Goal: Transaction & Acquisition: Purchase product/service

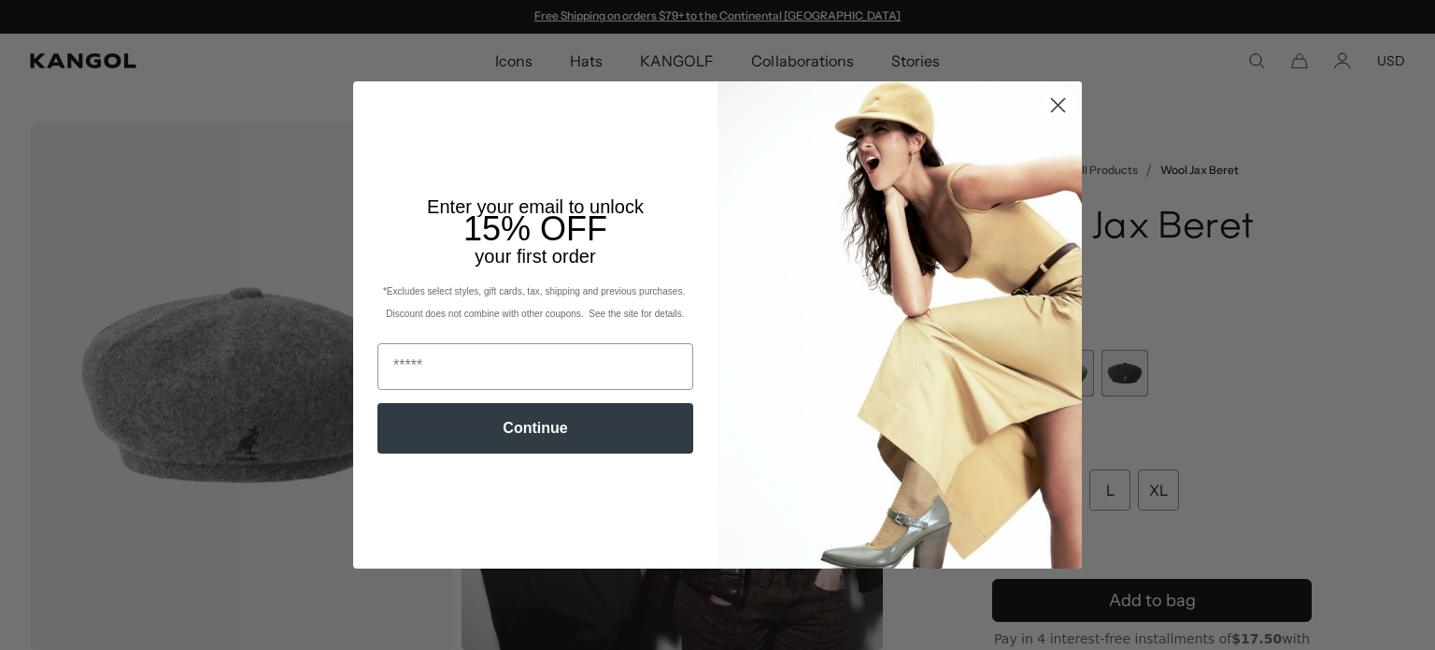
click at [1058, 108] on circle "Close dialog" at bounding box center [1058, 105] width 31 height 31
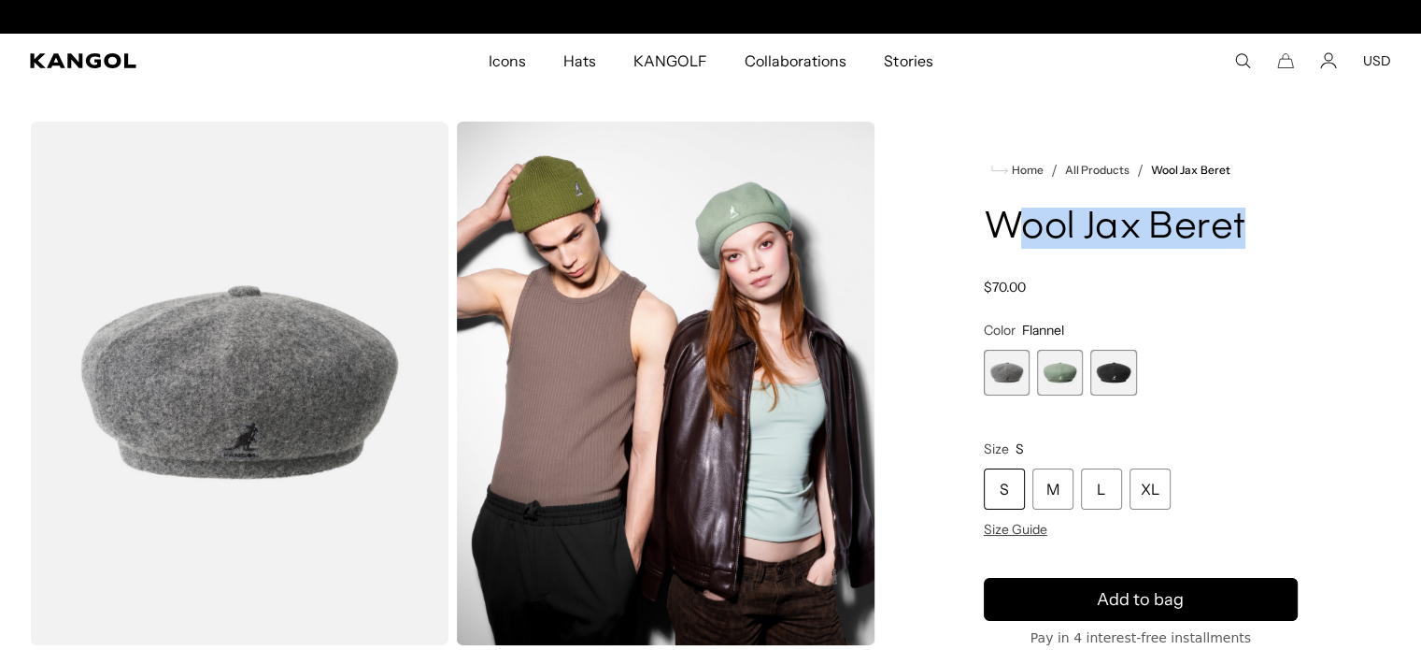
scroll to position [0, 385]
drag, startPoint x: 1262, startPoint y: 230, endPoint x: 989, endPoint y: 238, distance: 273.0
click at [989, 238] on h1 "Wool Jax Beret" at bounding box center [1141, 227] width 314 height 41
copy h1 "Wool Jax Beret"
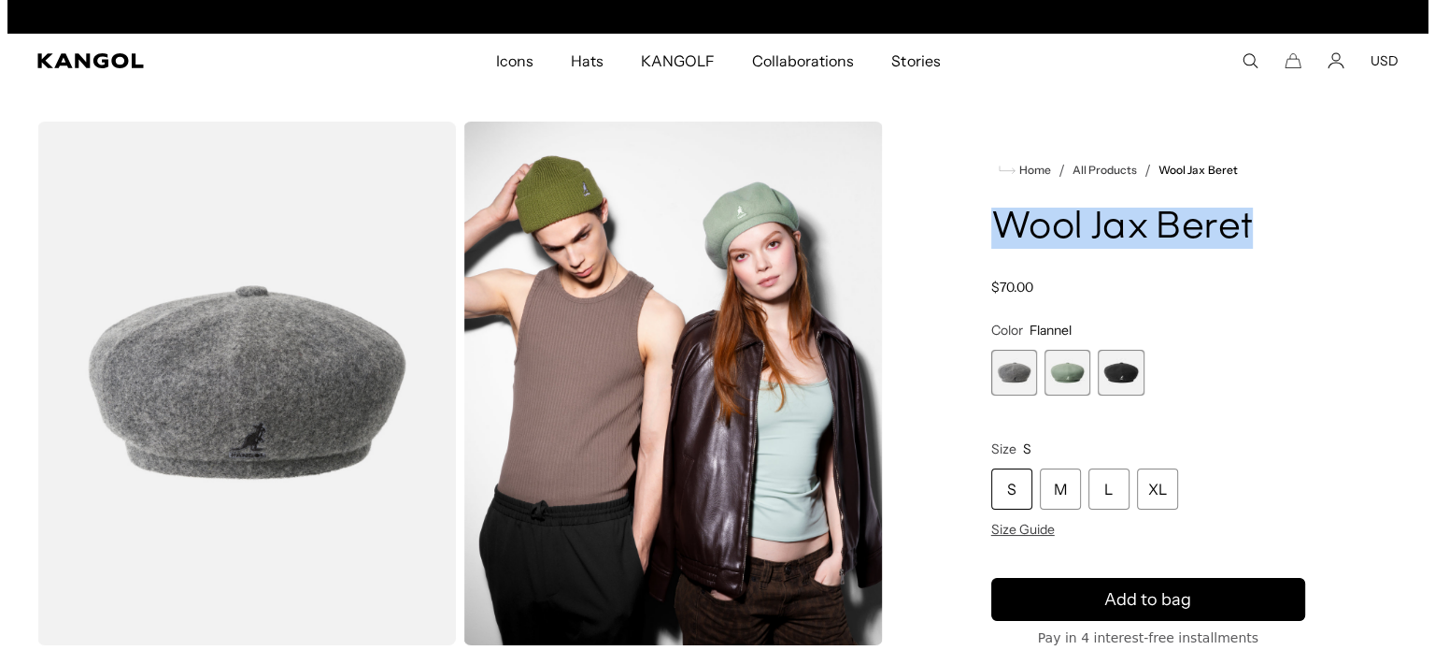
scroll to position [0, 0]
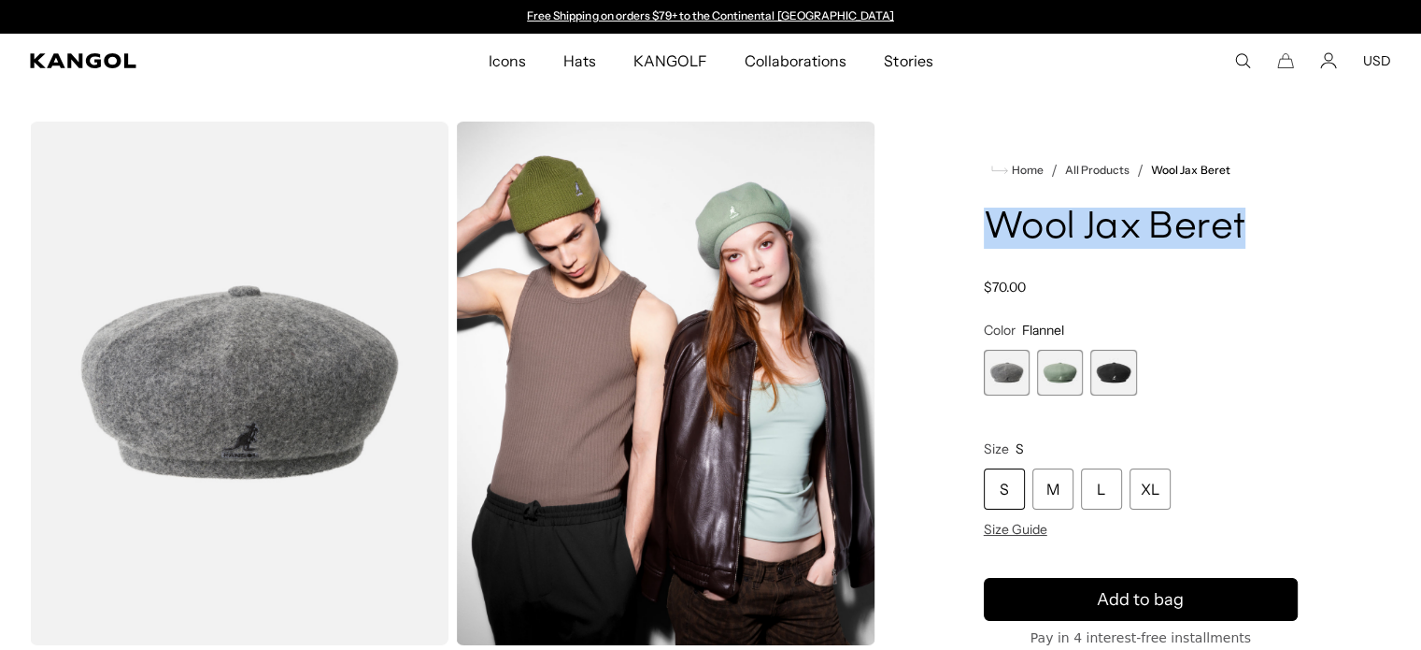
click at [284, 384] on img "Gallery Viewer" at bounding box center [239, 382] width 419 height 523
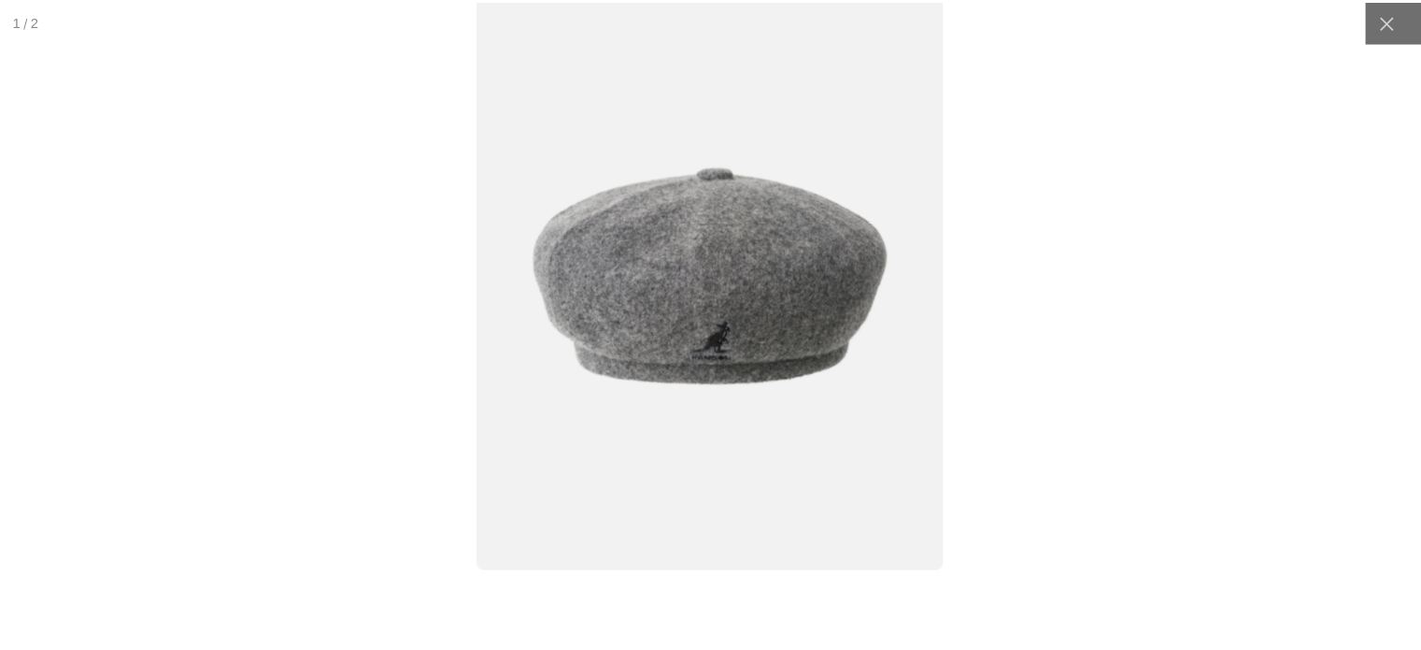
scroll to position [0, 385]
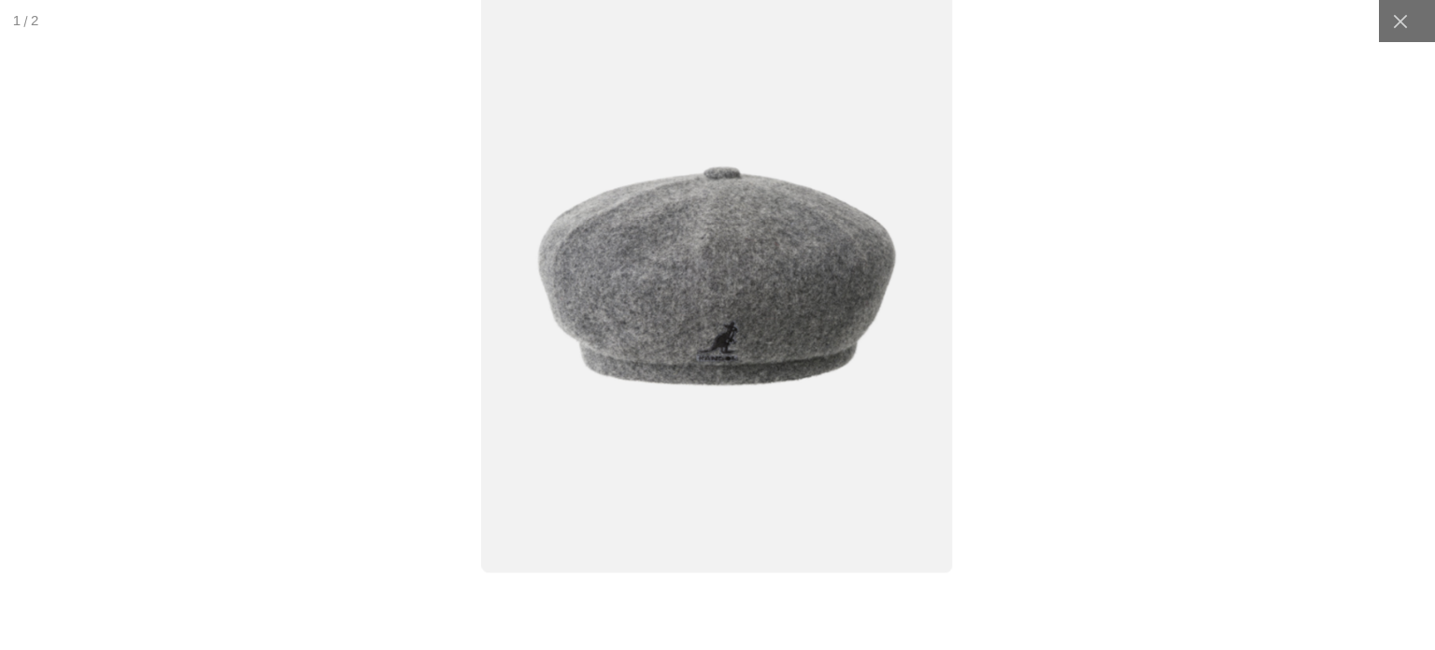
click at [1391, 491] on div at bounding box center [718, 325] width 1794 height 812
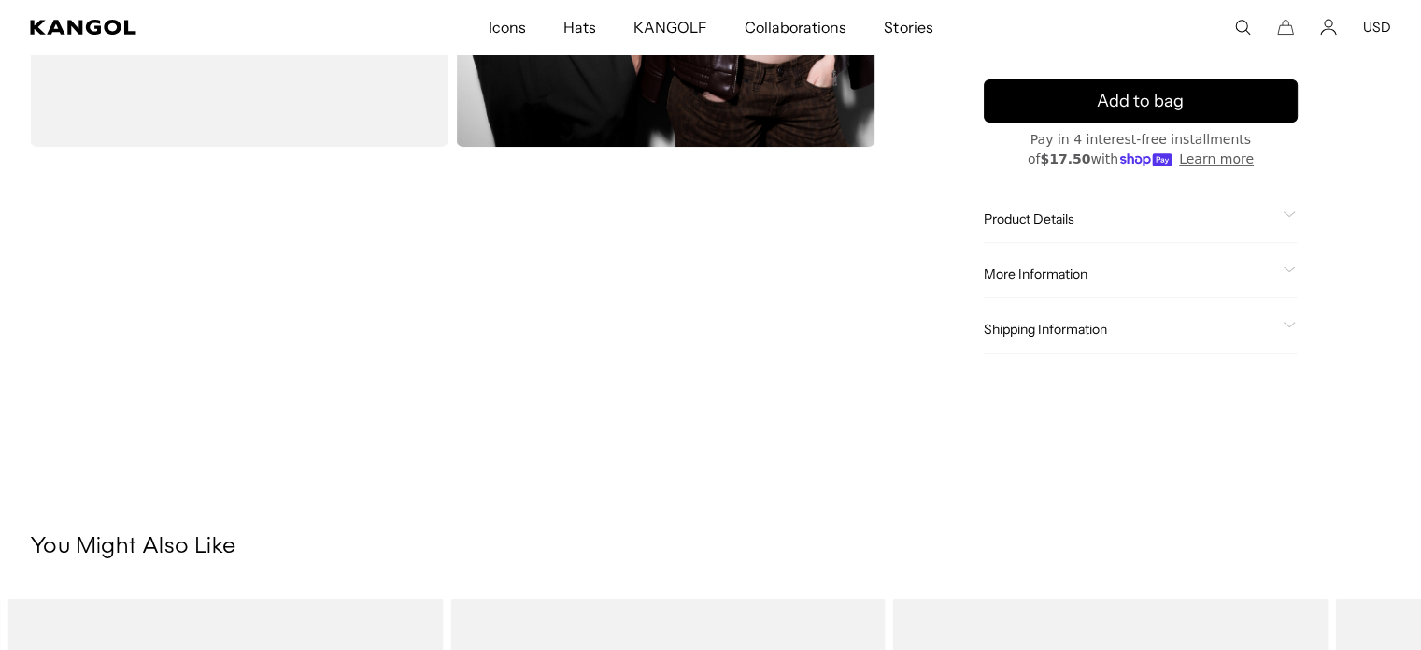
scroll to position [249, 0]
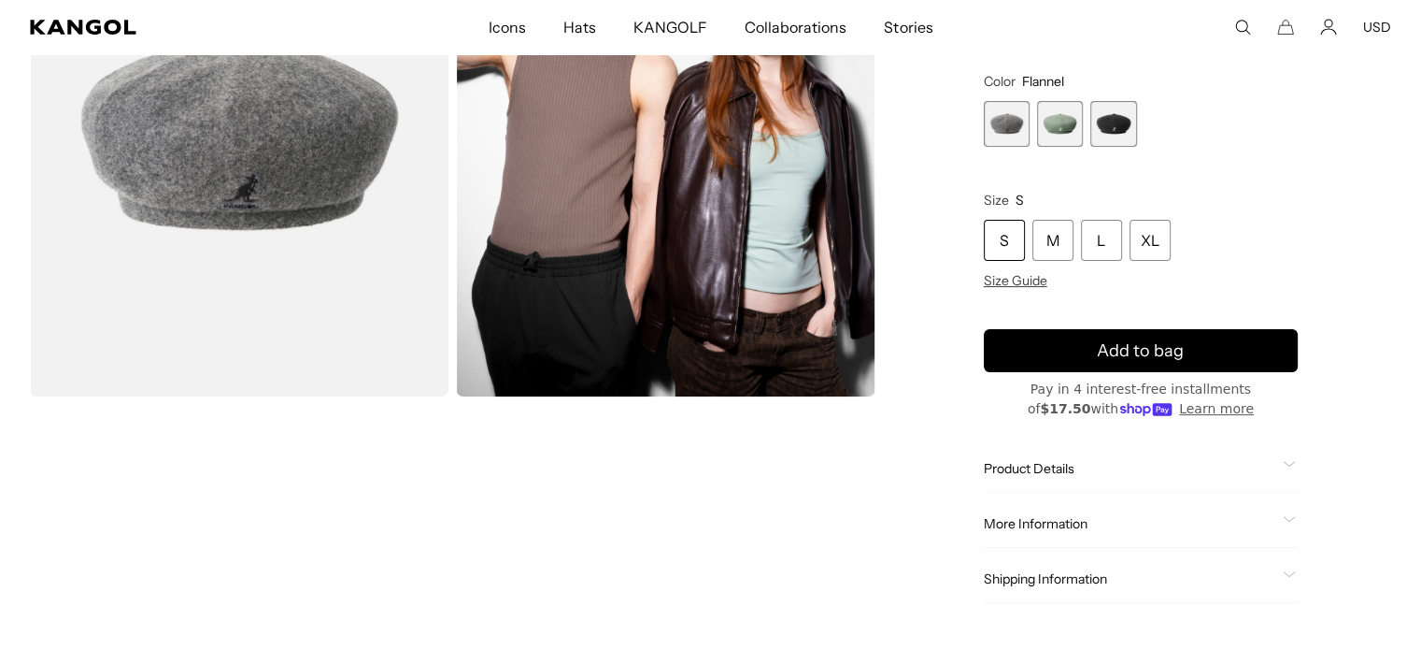
drag, startPoint x: 998, startPoint y: 240, endPoint x: 1032, endPoint y: 130, distance: 115.3
click at [998, 238] on div "S" at bounding box center [1004, 240] width 41 height 41
click at [1011, 130] on span "1 of 3" at bounding box center [1007, 124] width 46 height 46
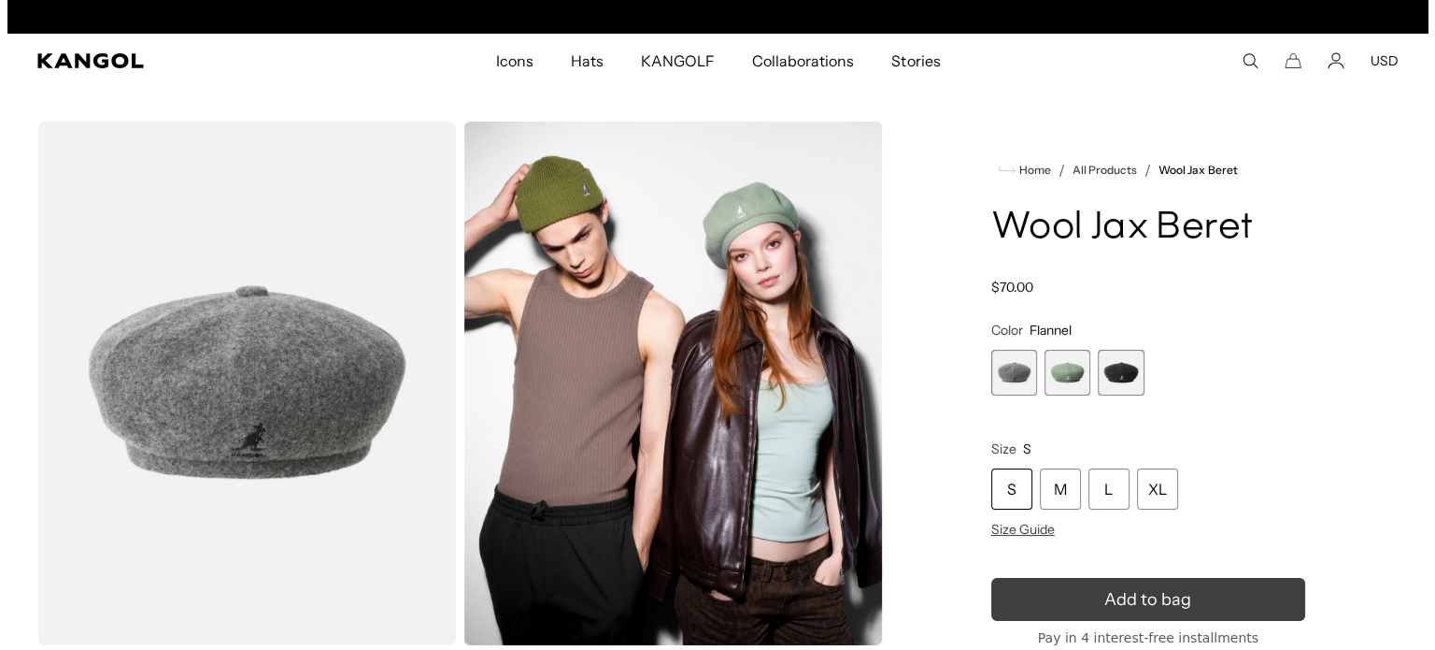
scroll to position [0, 0]
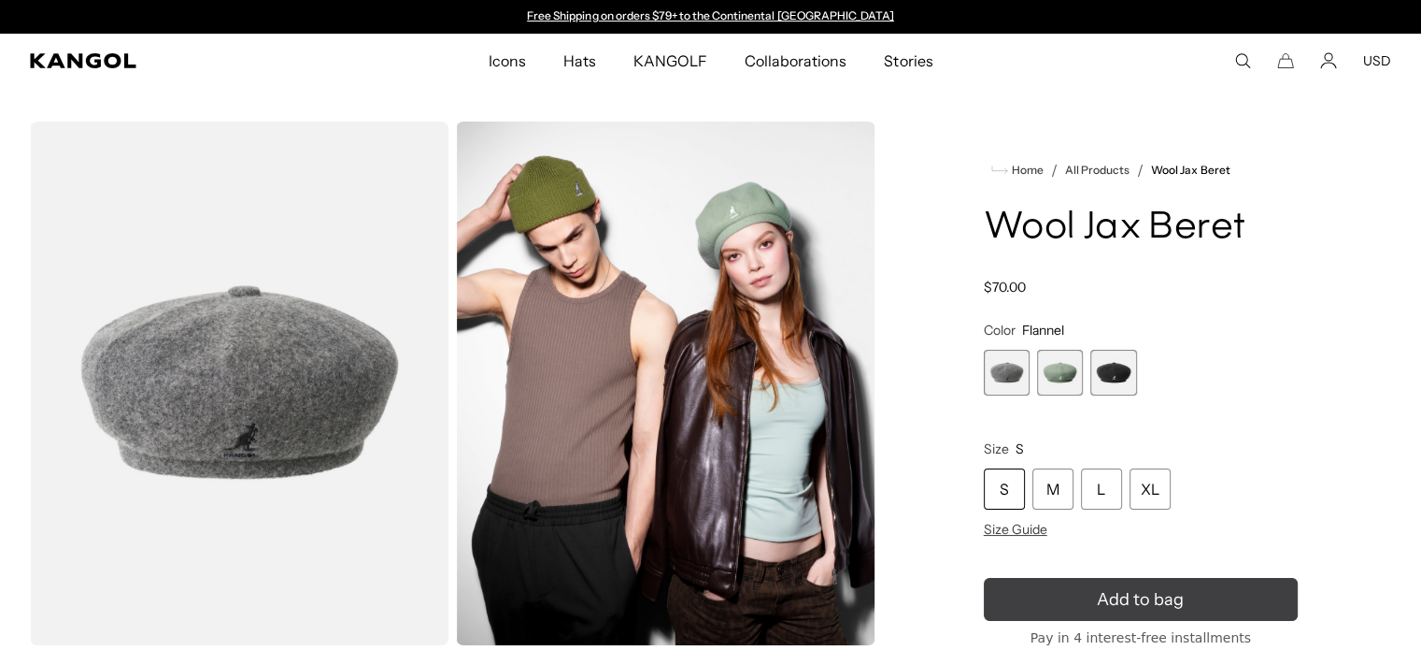
click at [1125, 597] on icon "submit" at bounding box center [1141, 599] width 32 height 32
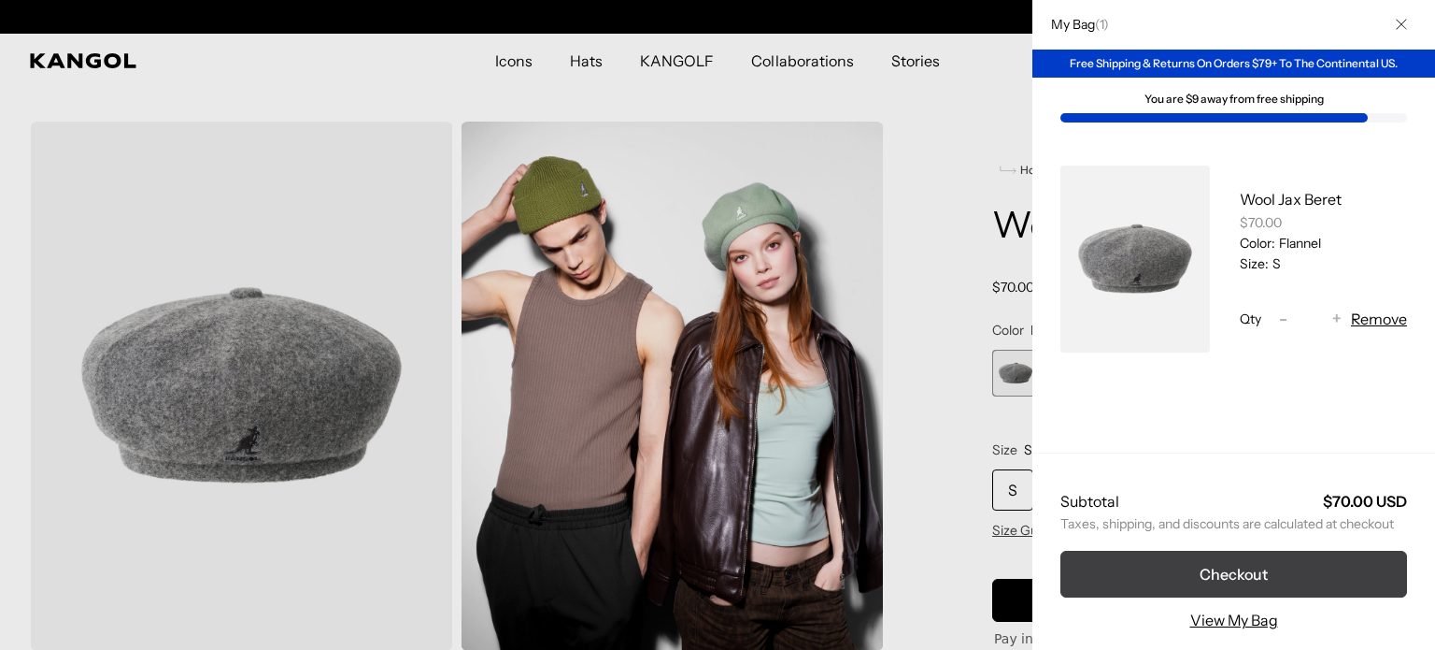
scroll to position [0, 385]
click at [1211, 555] on button "Checkout" at bounding box center [1234, 573] width 347 height 47
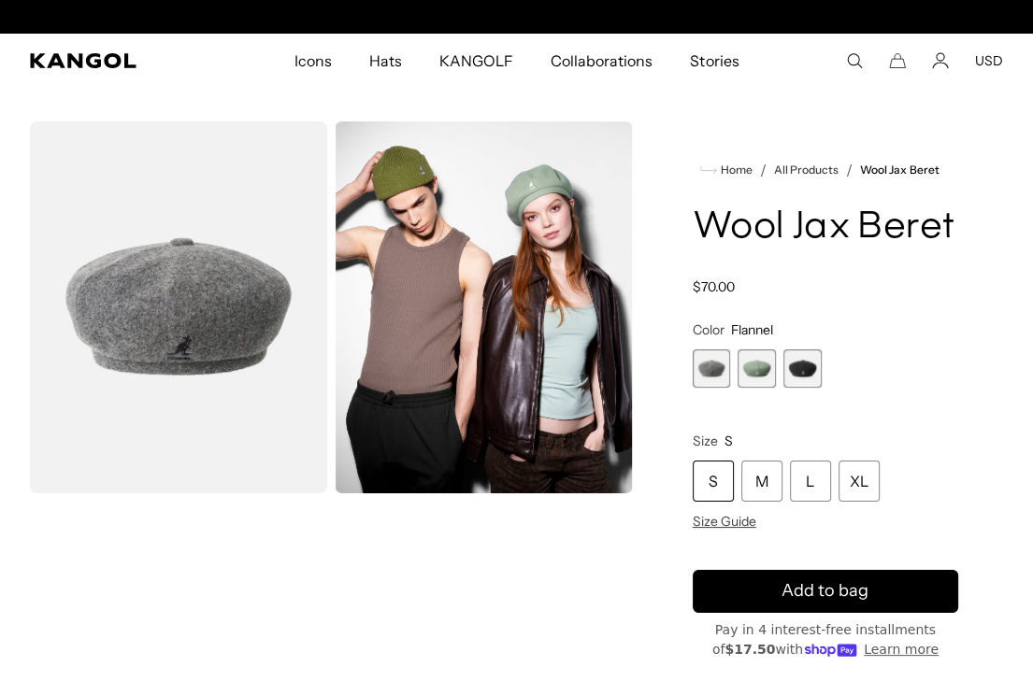
scroll to position [0, 385]
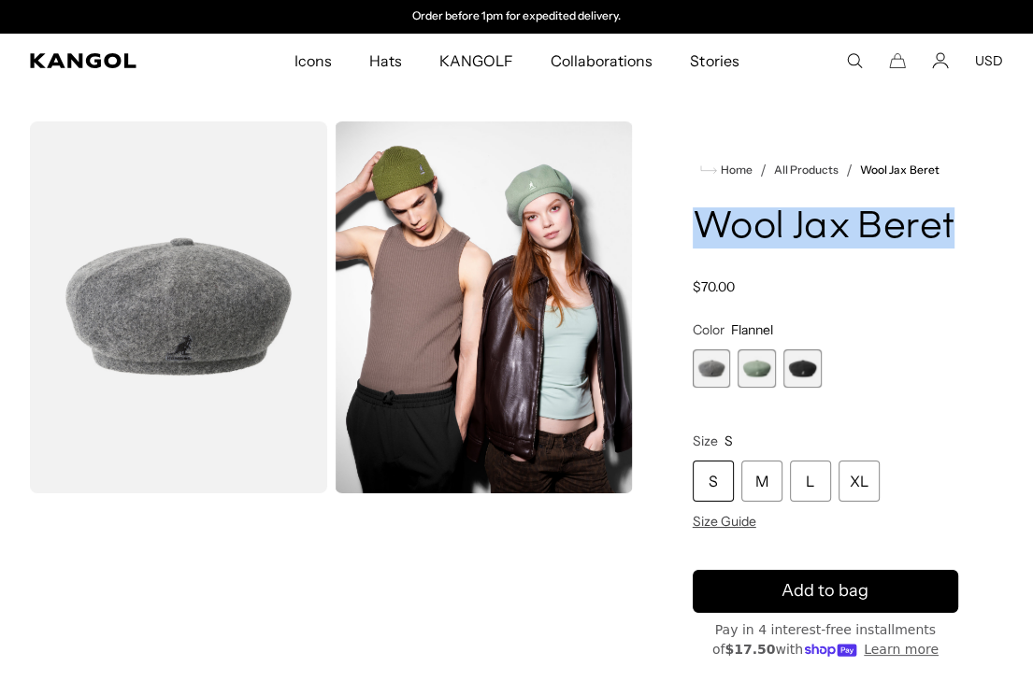
drag, startPoint x: 690, startPoint y: 216, endPoint x: 1043, endPoint y: 216, distance: 353.3
copy h1 "Wool Jax Beret"
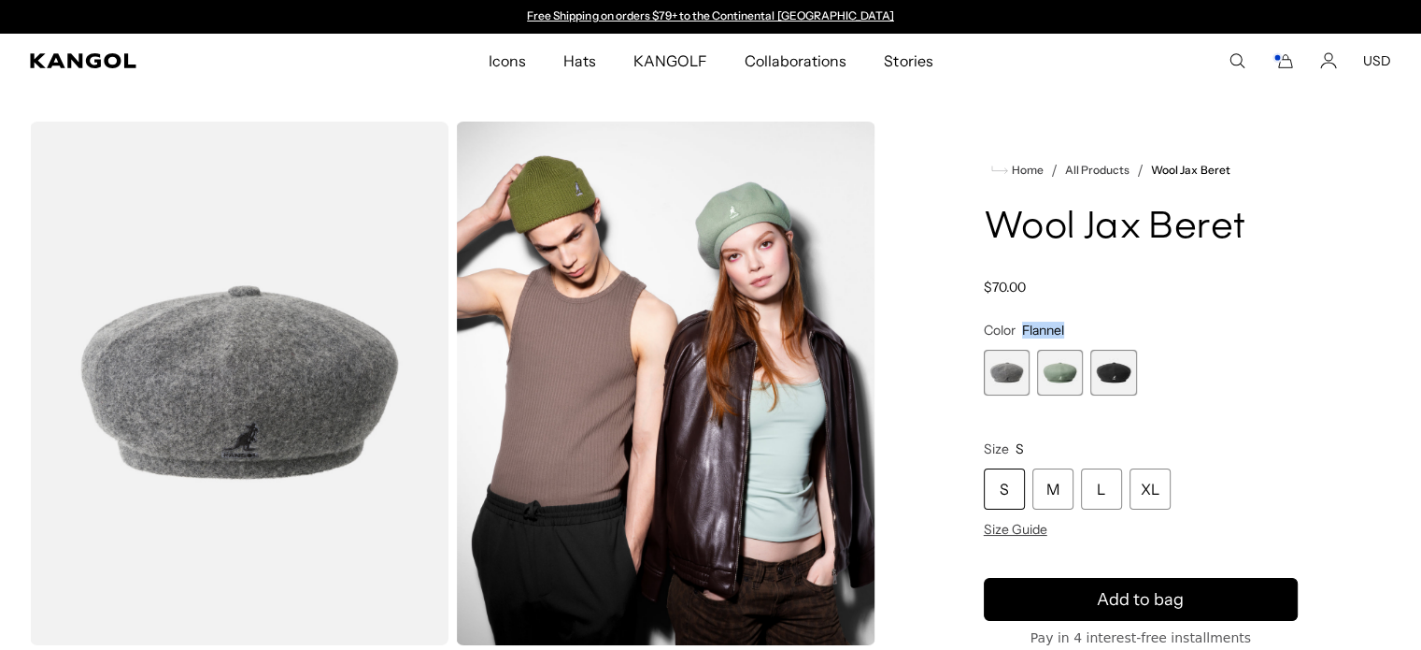
drag, startPoint x: 1024, startPoint y: 326, endPoint x: 1088, endPoint y: 321, distance: 63.7
click at [1088, 321] on fieldset "Color Flannel Previous Next Flannel Variant sold out or unavailable Sage Green …" at bounding box center [1141, 358] width 314 height 74
copy span "Flannel"
